Goal: Task Accomplishment & Management: Use online tool/utility

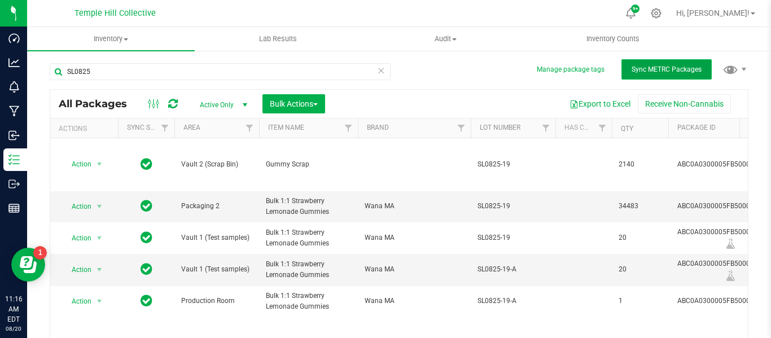
click at [651, 74] on button "Sync METRC Packages" at bounding box center [666, 69] width 90 height 20
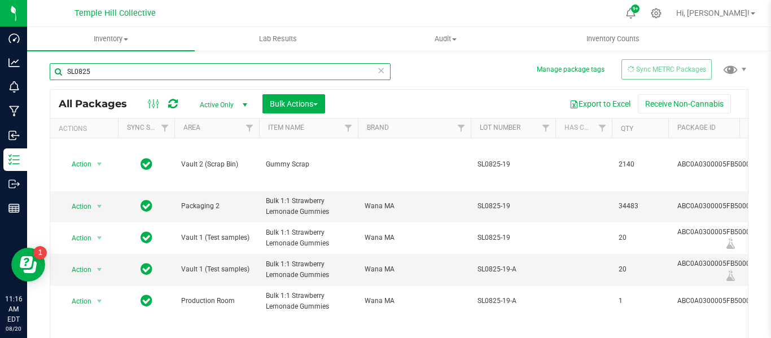
drag, startPoint x: 122, startPoint y: 71, endPoint x: 57, endPoint y: 74, distance: 65.5
click at [57, 74] on input "SL0825" at bounding box center [220, 71] width 341 height 17
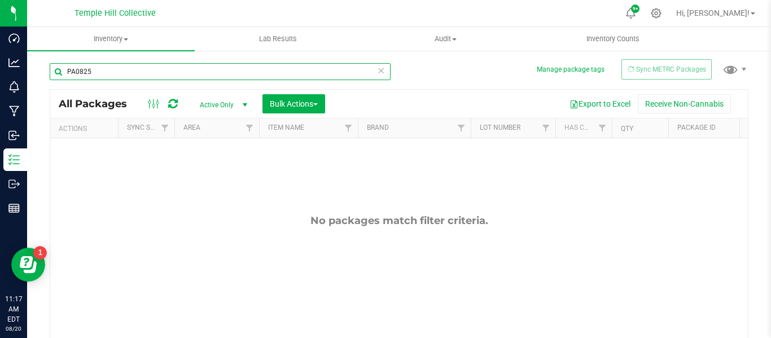
type input "PA0825"
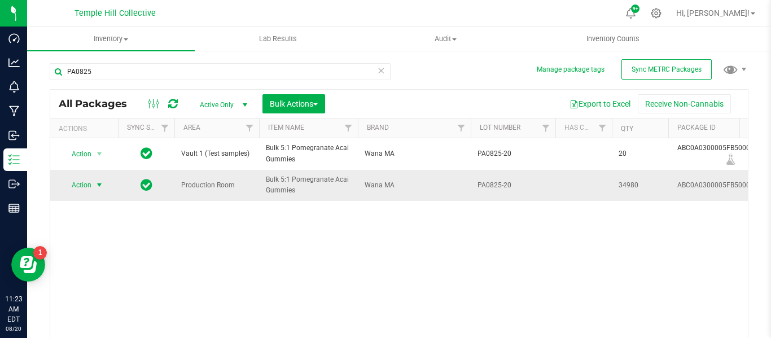
click at [85, 188] on span "Action" at bounding box center [77, 185] width 30 height 16
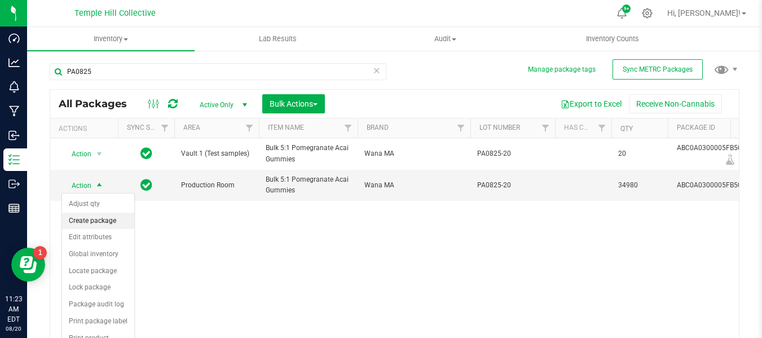
click at [107, 223] on li "Create package" at bounding box center [98, 221] width 72 height 17
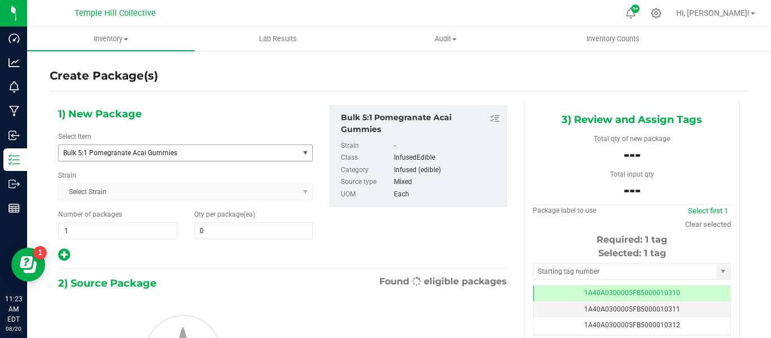
click at [155, 152] on span "Bulk 5:1 Pomegranate Acai Gummies" at bounding box center [173, 153] width 221 height 8
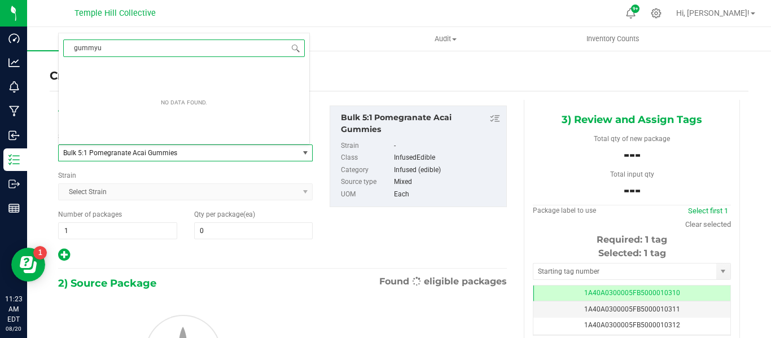
type input "gummy"
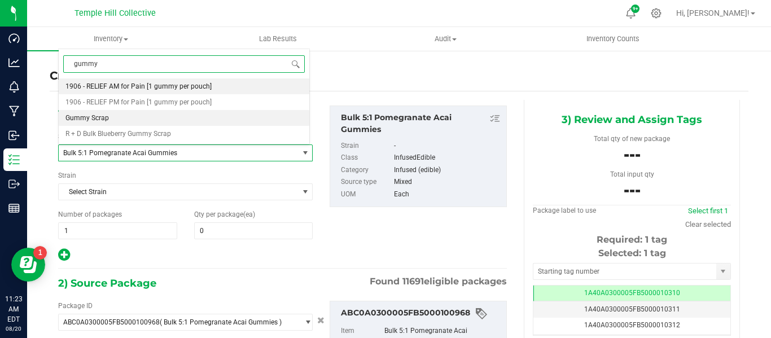
click at [102, 117] on span "Gummy Scrap" at bounding box center [86, 118] width 43 height 8
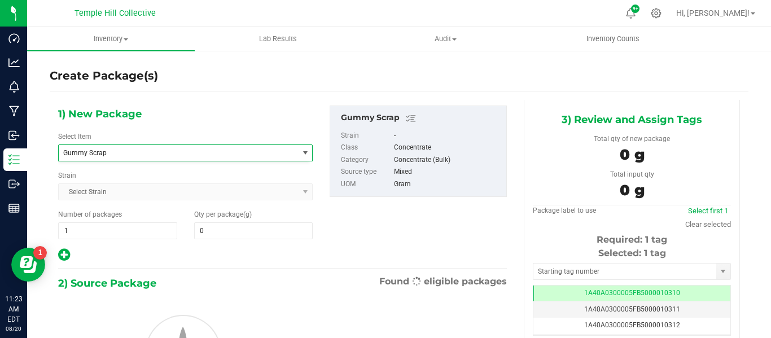
type input "0.0000"
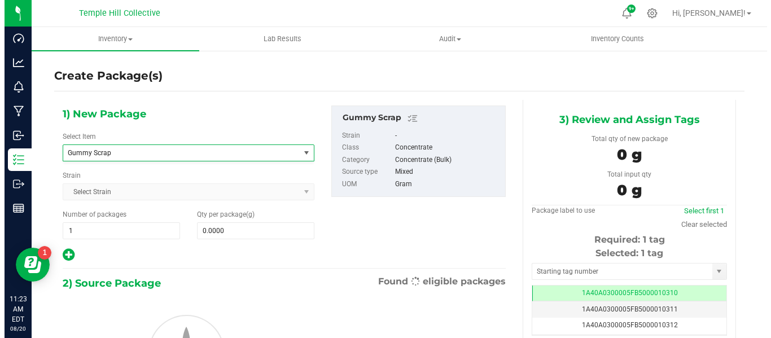
scroll to position [7063, 0]
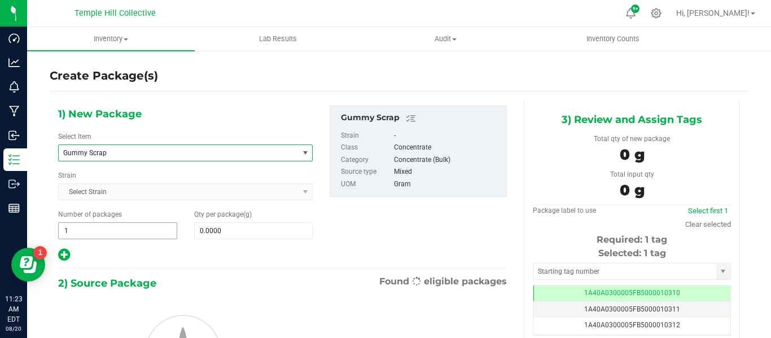
click at [126, 229] on span "1 1" at bounding box center [117, 230] width 119 height 17
click at [218, 233] on span "0.0000 0" at bounding box center [253, 230] width 119 height 17
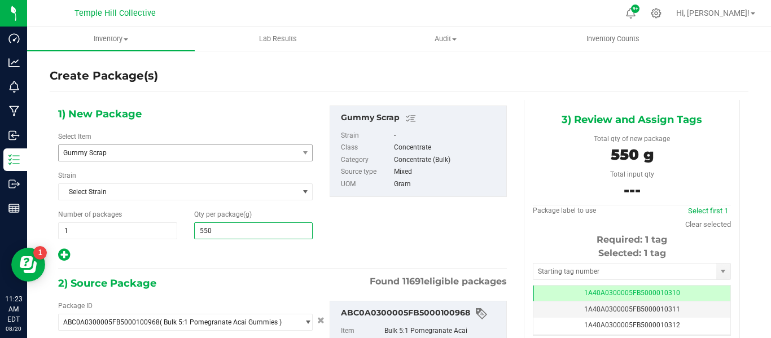
type input "5500"
type input "5,500.0000"
click at [204, 291] on div "2) Source Package Found 11691 eligible packages" at bounding box center [282, 283] width 449 height 17
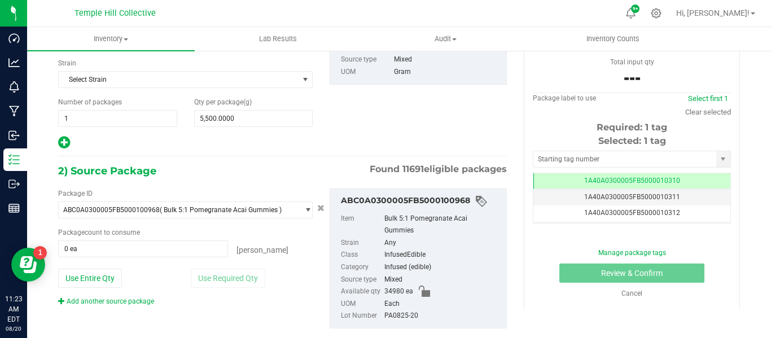
scroll to position [113, 0]
drag, startPoint x: 228, startPoint y: 121, endPoint x: 186, endPoint y: 119, distance: 41.9
click at [189, 117] on div "Qty per package (g) 5,500.0000 5500" at bounding box center [254, 112] width 136 height 30
type input "4500"
type input "4,500.0000"
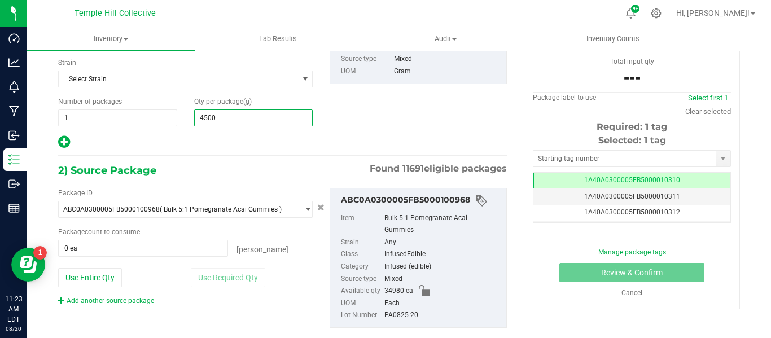
click at [205, 178] on div "2) Source Package Found 11691 eligible packages" at bounding box center [282, 170] width 449 height 17
click at [110, 252] on span "0 ea 0" at bounding box center [143, 248] width 170 height 17
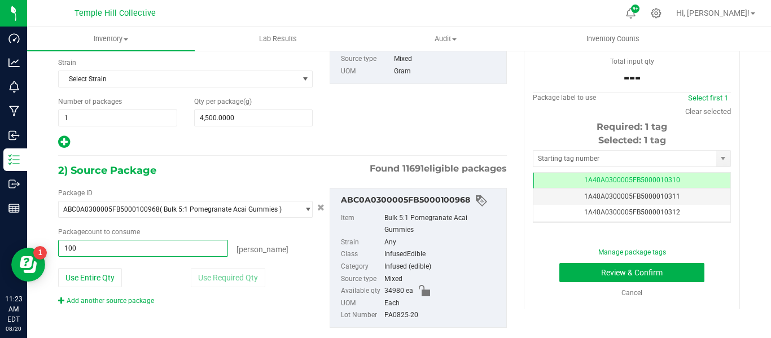
type input "1000"
type input "1000 ea"
click at [304, 265] on div "Package ID ABC0A0300005FB5000100968 ( Bulk 5:1 Pomegranate Acai Gummies ) 1A40A…" at bounding box center [185, 247] width 271 height 118
click at [566, 154] on input "text" at bounding box center [624, 159] width 183 height 16
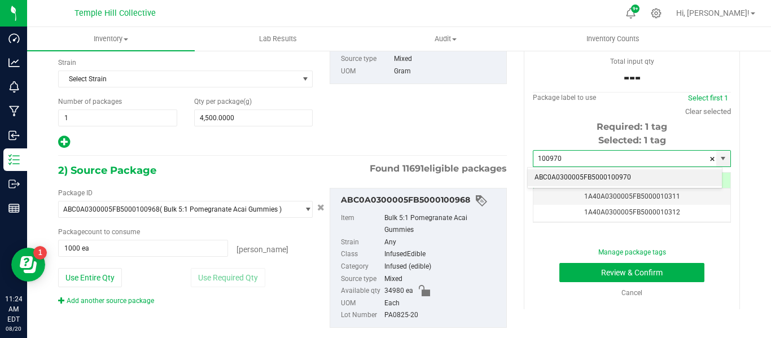
click at [581, 177] on li "ABC0A0300005FB5000100970" at bounding box center [625, 177] width 194 height 17
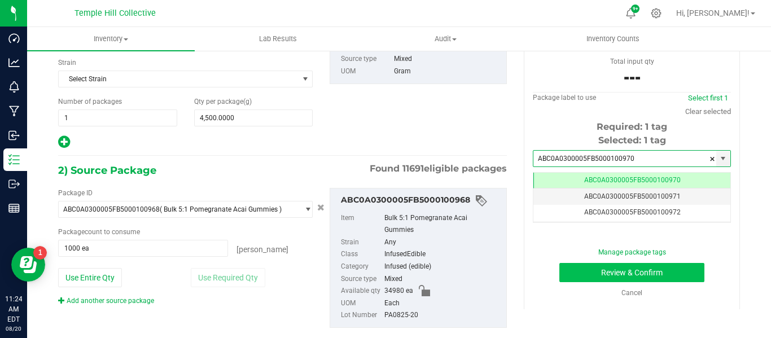
type input "ABC0A0300005FB5000100970"
click at [631, 269] on button "Review & Confirm" at bounding box center [631, 272] width 145 height 19
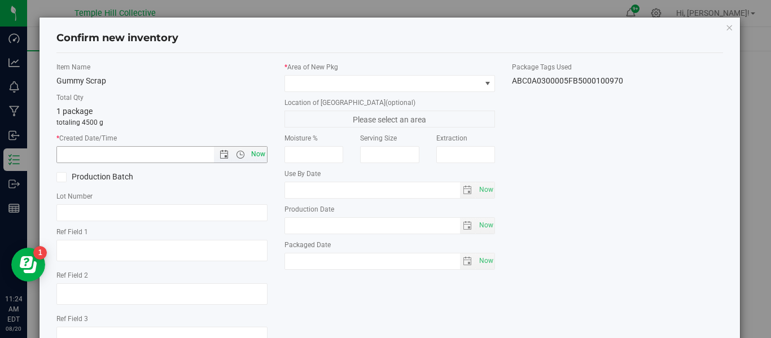
click at [254, 151] on span "Now" at bounding box center [257, 154] width 19 height 16
type input "[DATE] 11:24 AM"
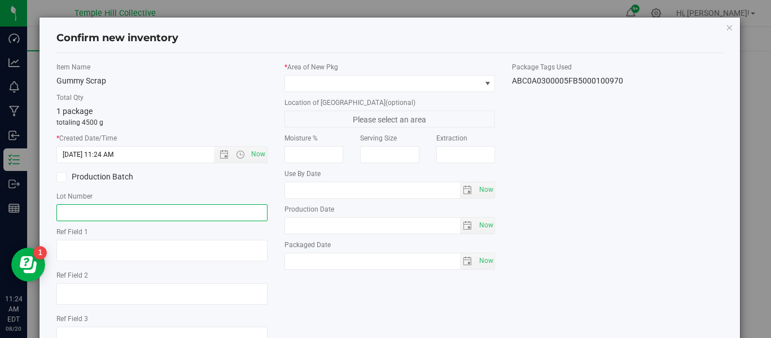
click at [137, 215] on input "text" at bounding box center [161, 212] width 211 height 17
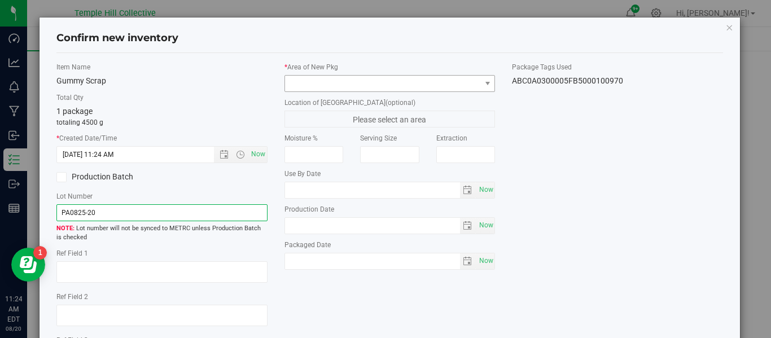
type input "PA0825-20"
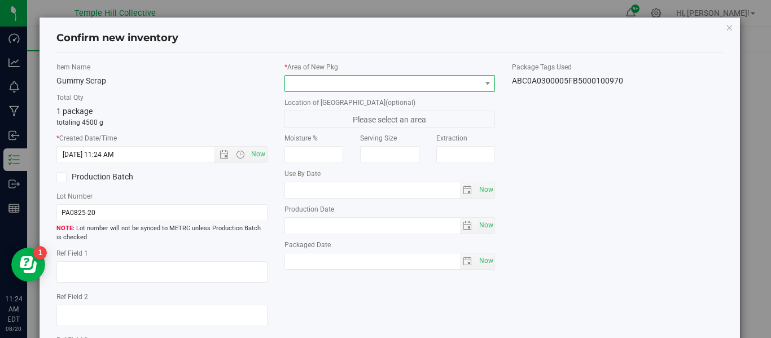
click at [433, 84] on span at bounding box center [383, 84] width 196 height 16
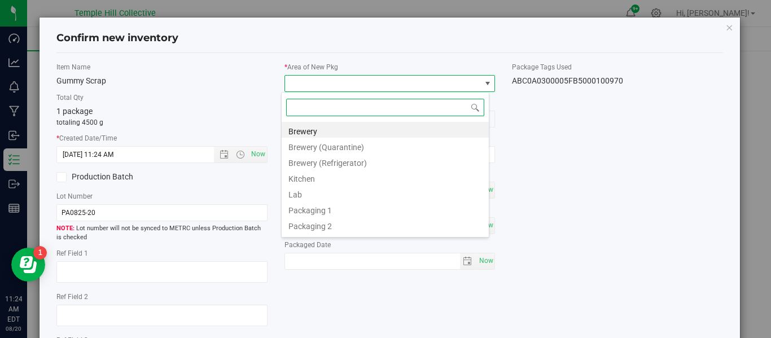
scroll to position [17, 208]
type input "vault"
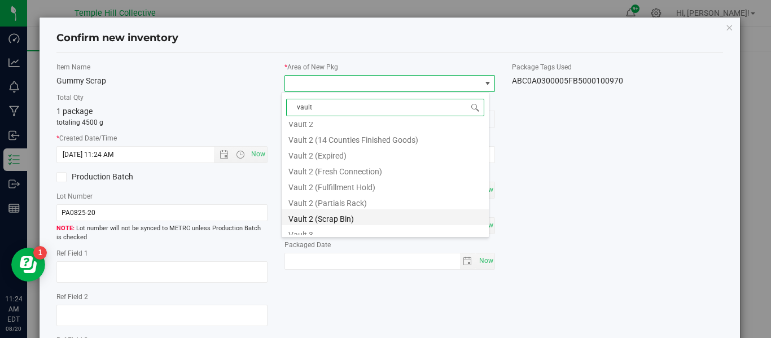
scroll to position [113, 0]
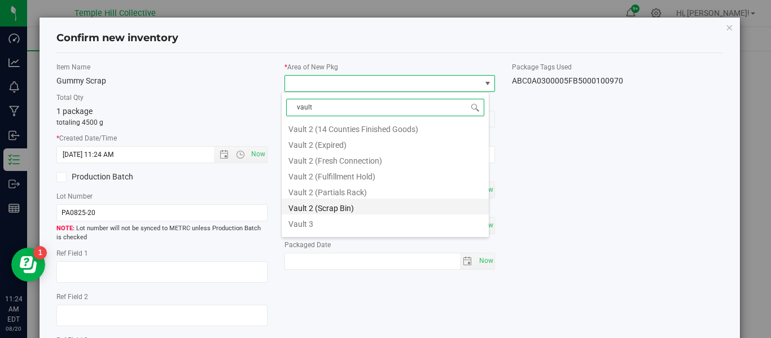
click at [357, 204] on li "Vault 2 (Scrap Bin)" at bounding box center [385, 207] width 207 height 16
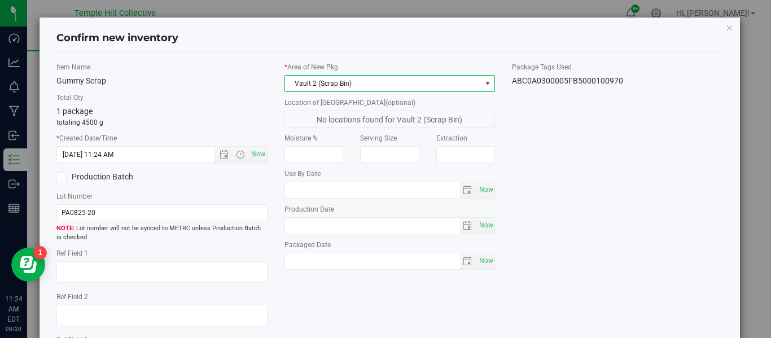
click at [572, 213] on div "Item Name Gummy Scrap Total Qty 1 package totaling 4500 g * Created Date/Time […" at bounding box center [389, 220] width 683 height 317
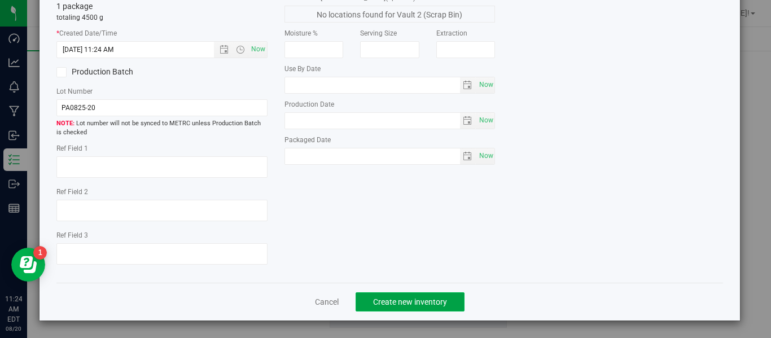
click at [411, 303] on span "Create new inventory" at bounding box center [410, 301] width 74 height 9
